Goal: Task Accomplishment & Management: Manage account settings

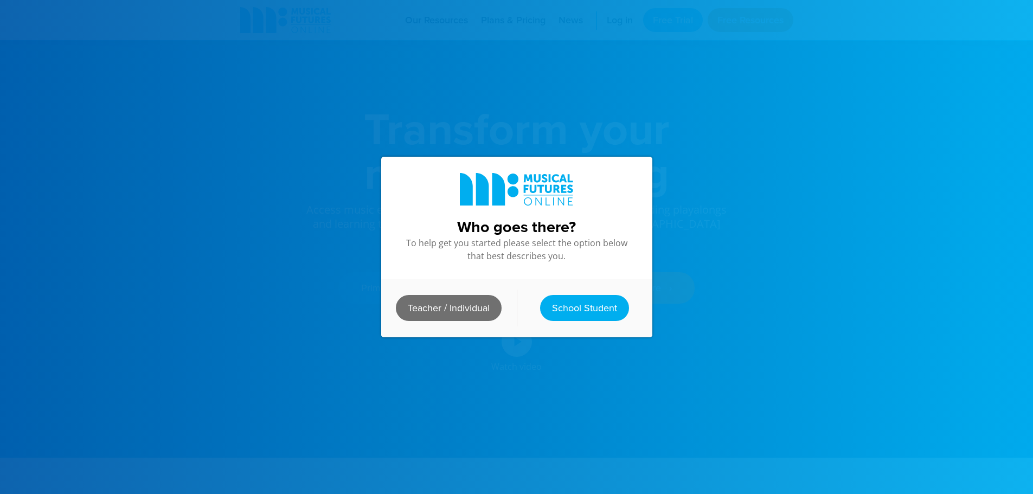
click at [475, 303] on link "Teacher / Individual" at bounding box center [449, 308] width 106 height 26
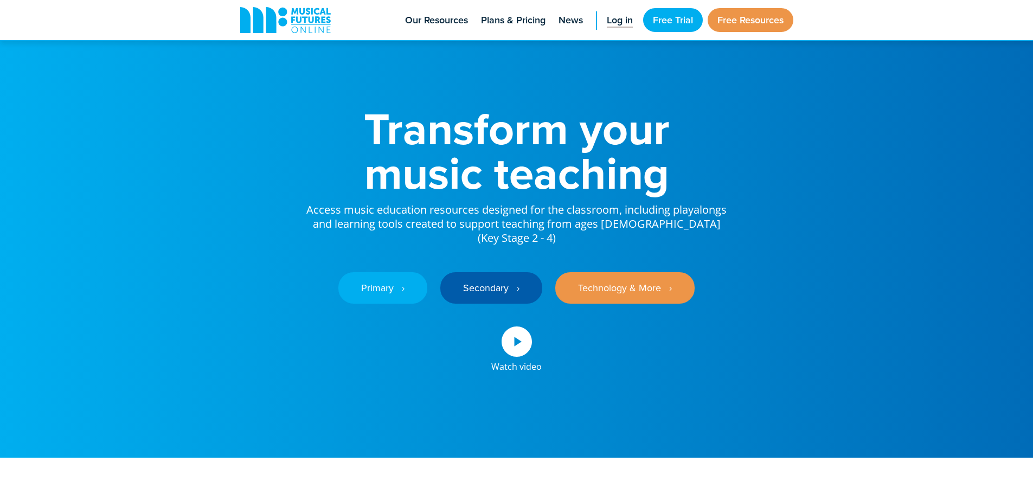
click at [617, 12] on link "Log in" at bounding box center [619, 20] width 37 height 40
click at [616, 22] on span "Log in" at bounding box center [620, 20] width 26 height 15
click at [624, 17] on span "Log in" at bounding box center [620, 20] width 26 height 15
